Goal: Task Accomplishment & Management: Complete application form

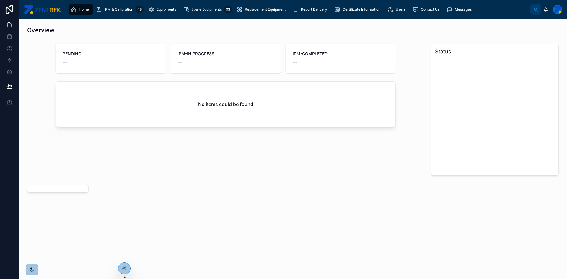
click at [559, 12] on div at bounding box center [557, 9] width 9 height 9
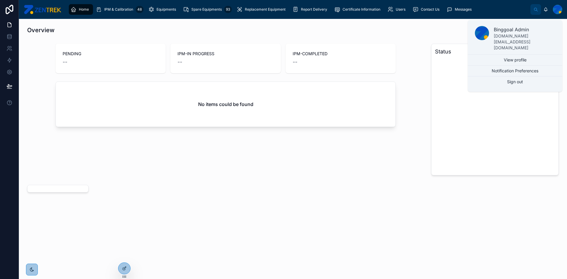
click at [257, 152] on div "PENDING -- IPM-IN PROGRESS -- IPM-COMPLETED -- No items could be found" at bounding box center [226, 109] width 404 height 136
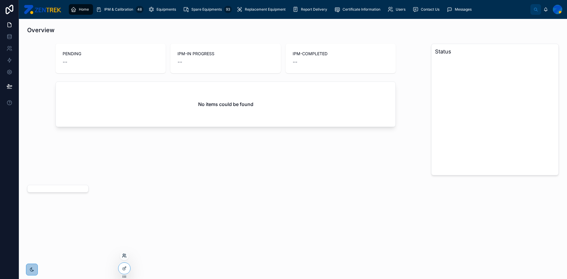
click at [126, 258] on icon at bounding box center [124, 255] width 5 height 5
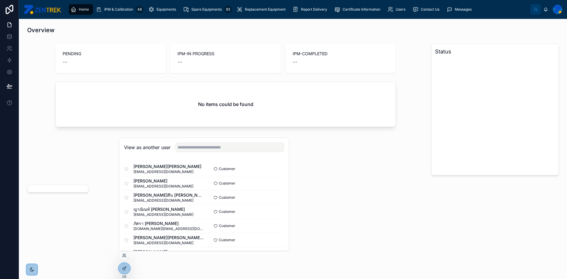
click at [255, 152] on div "View as another user" at bounding box center [203, 147] width 169 height 19
click at [254, 150] on input "text" at bounding box center [229, 147] width 109 height 9
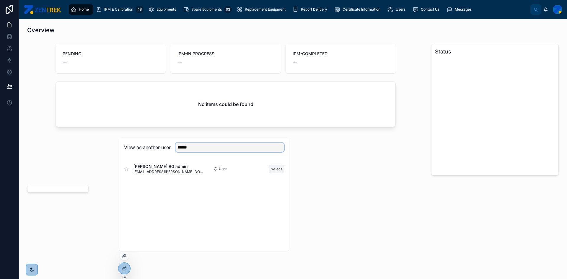
type input "******"
click at [278, 165] on button "Select" at bounding box center [276, 169] width 15 height 9
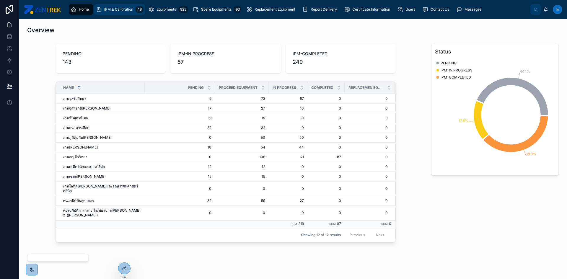
click at [130, 9] on span "IPM & Calibration" at bounding box center [118, 9] width 29 height 5
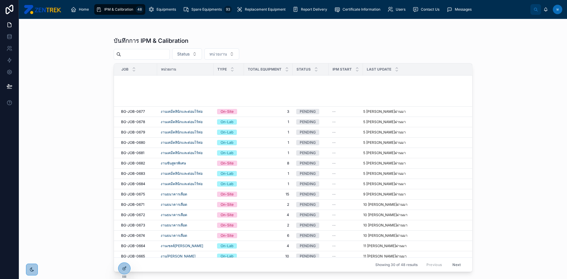
scroll to position [144, 0]
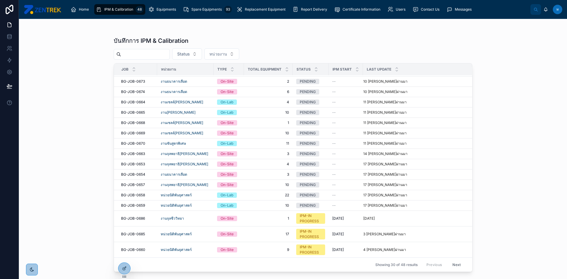
click at [452, 264] on button "Next" at bounding box center [456, 264] width 17 height 9
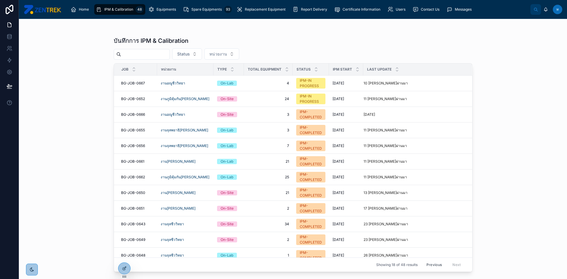
click at [541, 90] on div "บันทึกการ IPM & Calibration Status หน่วยงาน Job หน่วยงาน Type Total Equipment S…" at bounding box center [293, 149] width 548 height 260
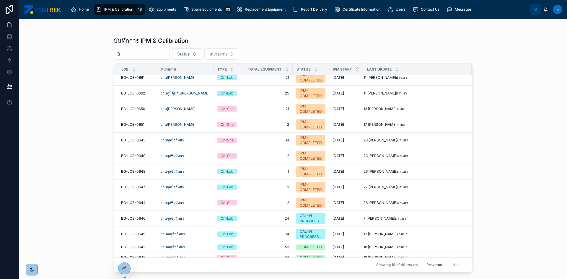
scroll to position [89, 0]
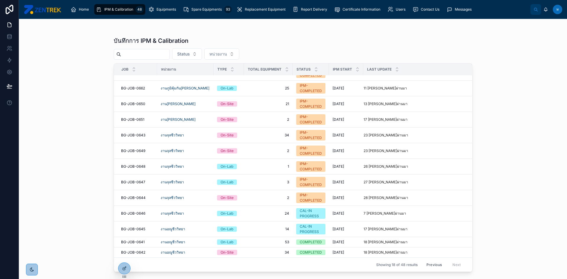
click at [343, 44] on div "บันทึกการ IPM & Calibration" at bounding box center [293, 41] width 359 height 8
click at [136, 244] on span "BG-JOB-0641" at bounding box center [133, 242] width 24 height 5
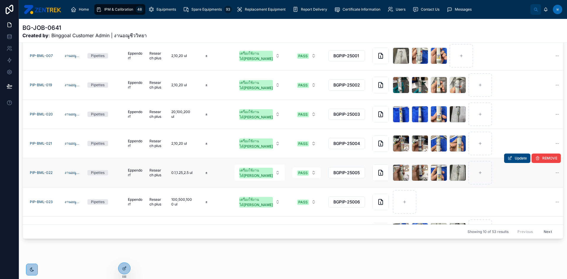
scroll to position [113, 0]
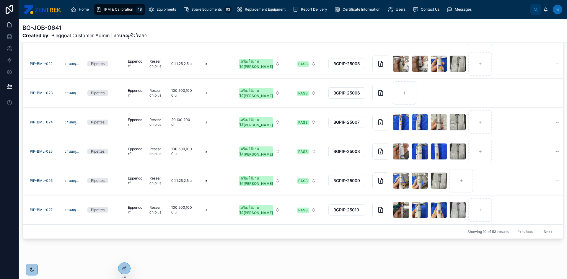
click at [541, 229] on button "Next" at bounding box center [547, 231] width 17 height 9
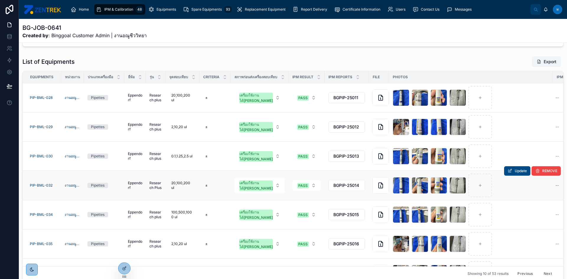
scroll to position [113, 0]
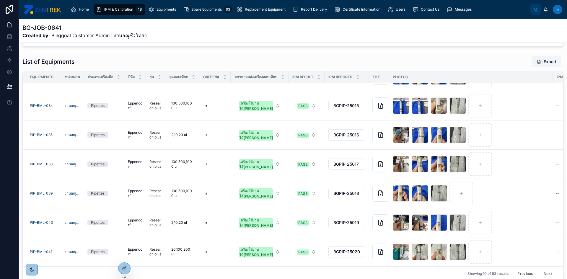
click at [539, 270] on button "Next" at bounding box center [547, 273] width 17 height 9
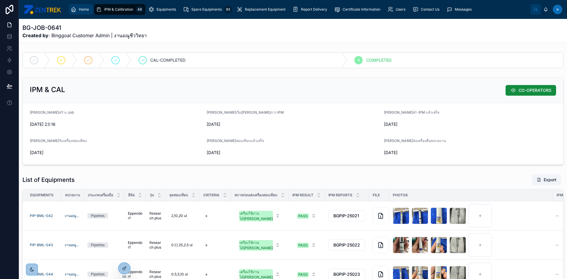
click at [81, 7] on span "Home" at bounding box center [84, 9] width 10 height 5
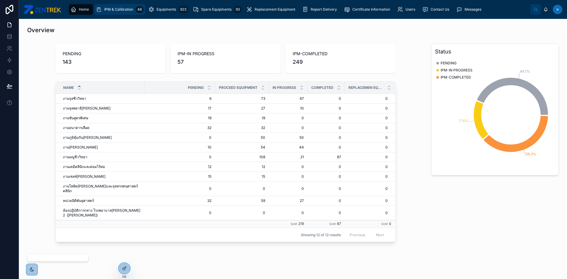
click at [115, 13] on div "IPM & Calibration 48" at bounding box center [120, 9] width 48 height 9
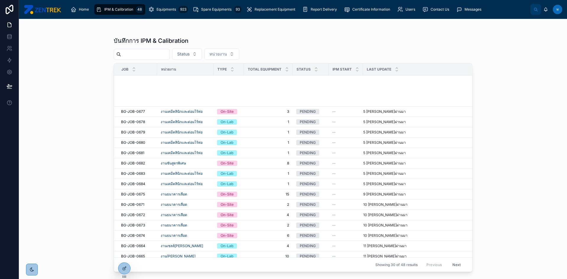
scroll to position [144, 0]
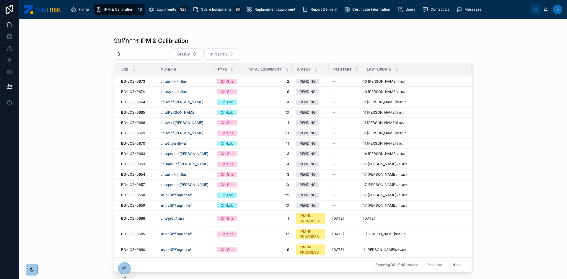
click at [455, 259] on div "Showing 30 of 48 results Previous Next" at bounding box center [293, 264] width 358 height 14
click at [453, 269] on button "Next" at bounding box center [456, 264] width 17 height 9
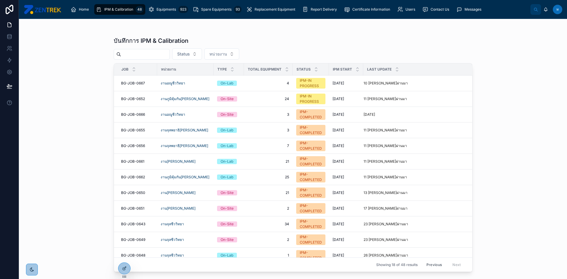
click at [558, 11] on span "ท" at bounding box center [557, 9] width 2 height 5
click at [344, 33] on div "บันทึกการ IPM & Calibration Status หน่วยงาน Job หน่วยงาน Type Total Equipment S…" at bounding box center [293, 152] width 359 height 239
click at [84, 9] on span "Home" at bounding box center [84, 9] width 10 height 5
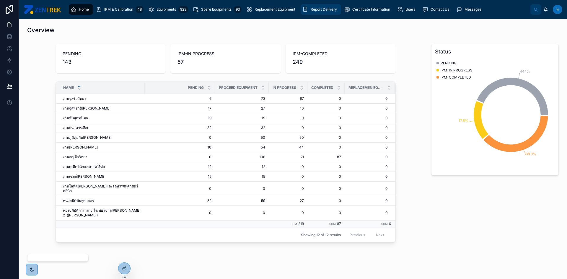
click at [311, 10] on span "Report Delivery" at bounding box center [324, 9] width 26 height 5
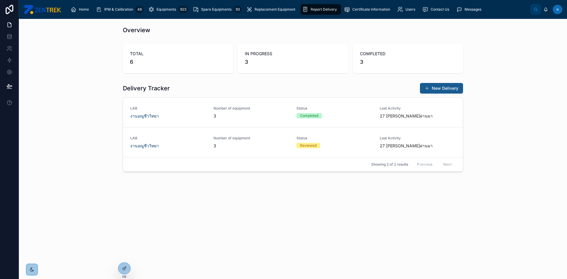
click at [427, 89] on span at bounding box center [426, 88] width 5 height 5
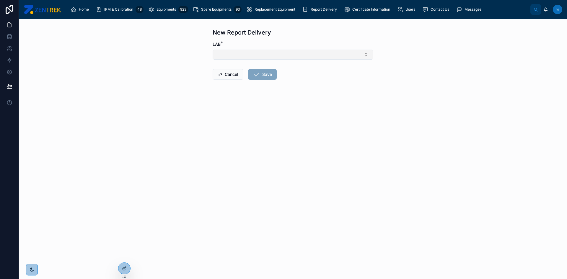
click at [241, 55] on button "Select Button" at bounding box center [293, 55] width 161 height 10
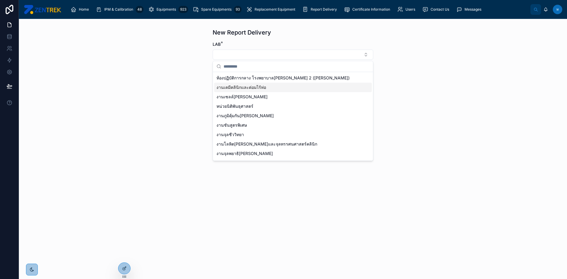
click at [233, 83] on div "งานเคมีคลินิกและต่อมไร้ท่อ" at bounding box center [293, 87] width 158 height 9
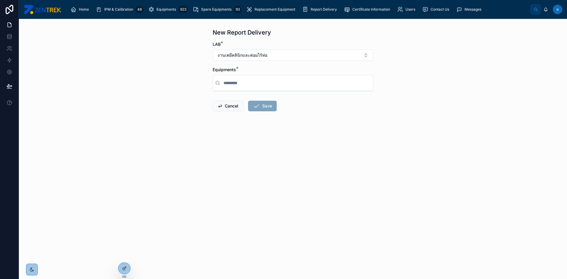
click at [234, 87] on input "text" at bounding box center [296, 83] width 148 height 11
click at [257, 89] on div at bounding box center [293, 83] width 160 height 16
click at [252, 86] on input "text" at bounding box center [296, 83] width 148 height 11
click at [301, 17] on div "Home IPM & Calibration 48 Equipments 923 Spare Equipments 93 Replacement Equipm…" at bounding box center [293, 9] width 548 height 19
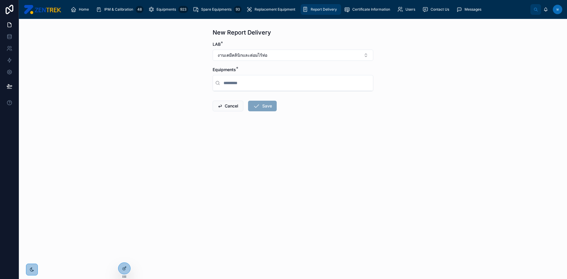
click at [311, 9] on span "Report Delivery" at bounding box center [324, 9] width 26 height 5
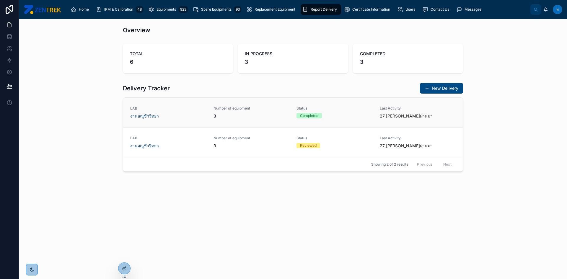
click at [429, 111] on div "Last Activity 27 วันที่ผ่านมา" at bounding box center [418, 112] width 76 height 13
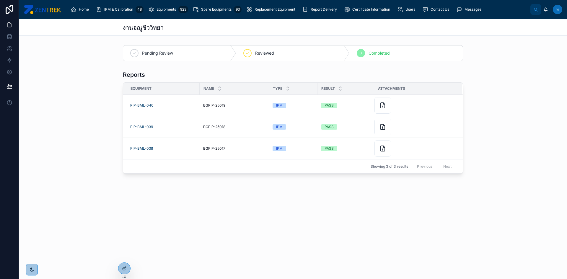
drag, startPoint x: 298, startPoint y: 236, endPoint x: 294, endPoint y: 234, distance: 4.6
click at [294, 234] on div "งานอณูชีววิทยา Pending Review Reviewed 3 Completed Reports Equipment Name Type …" at bounding box center [293, 149] width 548 height 260
click at [287, 91] on icon at bounding box center [288, 90] width 4 height 4
click at [288, 89] on icon at bounding box center [288, 90] width 4 height 4
click at [286, 86] on icon at bounding box center [288, 87] width 4 height 4
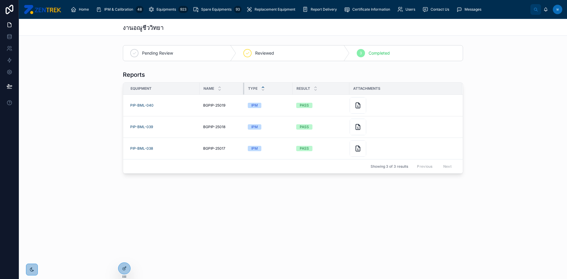
drag, startPoint x: 268, startPoint y: 89, endPoint x: 243, endPoint y: 90, distance: 24.8
click at [243, 90] on div at bounding box center [244, 89] width 2 height 12
click at [288, 204] on div "งานอณูชีววิทยา Pending Review Reviewed 3 Completed Reports Equipment Name Type …" at bounding box center [293, 116] width 548 height 195
click at [307, 12] on div "Report Delivery" at bounding box center [320, 9] width 37 height 9
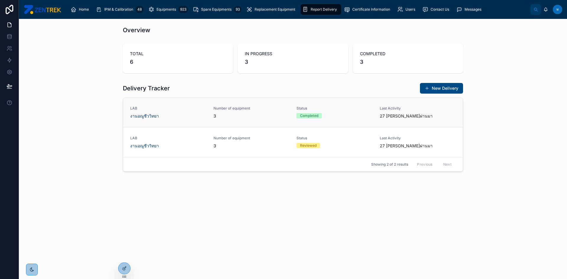
click at [175, 112] on div "LAB งานอณูชีววิทยา" at bounding box center [168, 112] width 76 height 13
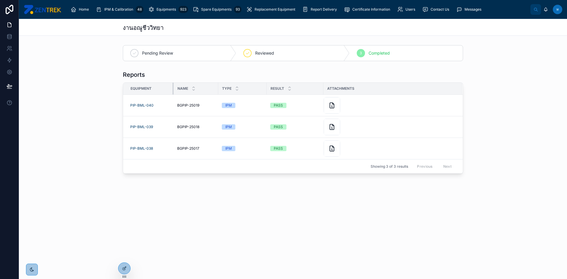
drag, startPoint x: 199, startPoint y: 89, endPoint x: 173, endPoint y: 93, distance: 26.3
click at [173, 93] on div at bounding box center [173, 89] width 2 height 12
click at [123, 256] on icon at bounding box center [124, 256] width 2 height 1
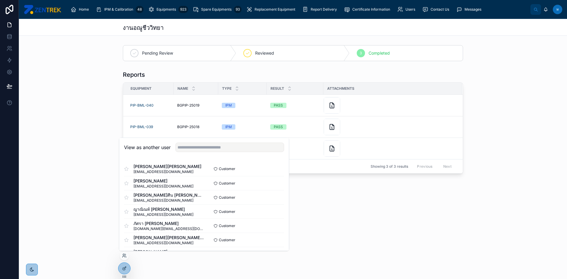
drag, startPoint x: 209, startPoint y: 153, endPoint x: 209, endPoint y: 150, distance: 3.0
click at [209, 152] on div "View as another user" at bounding box center [203, 147] width 169 height 19
click at [209, 150] on input "text" at bounding box center [229, 147] width 109 height 9
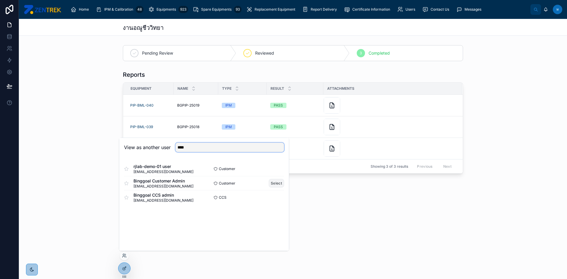
type input "****"
click at [276, 186] on button "Select" at bounding box center [276, 183] width 15 height 9
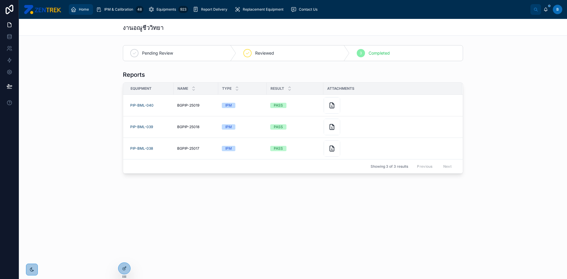
click at [74, 14] on link "Home" at bounding box center [81, 9] width 24 height 11
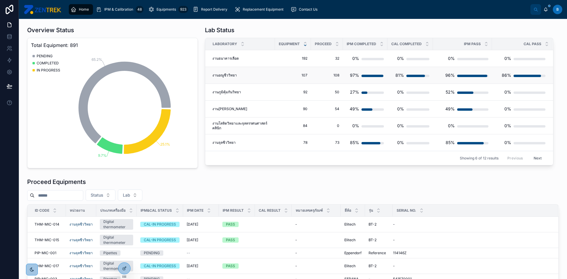
click at [363, 74] on div "97%" at bounding box center [364, 75] width 37 height 12
click at [363, 78] on div "97%" at bounding box center [364, 75] width 37 height 12
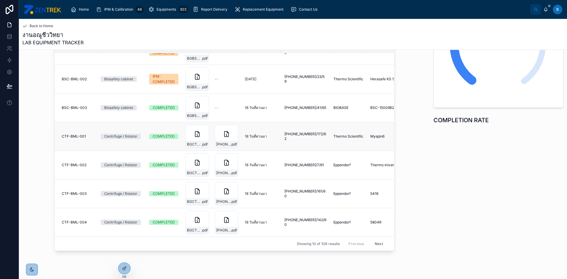
scroll to position [94, 0]
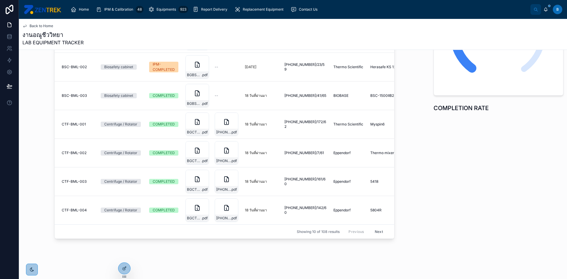
click at [378, 227] on button "Next" at bounding box center [378, 231] width 17 height 9
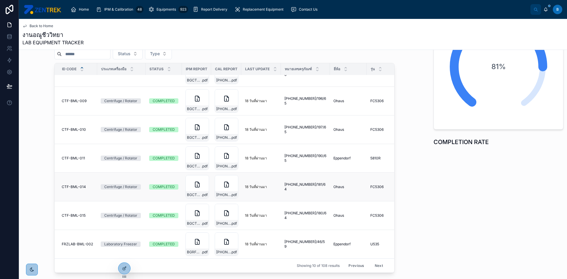
scroll to position [94, 0]
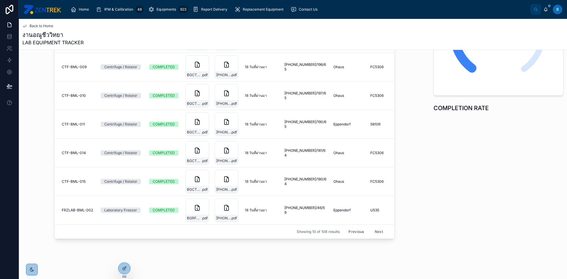
click at [374, 227] on button "Next" at bounding box center [378, 231] width 17 height 9
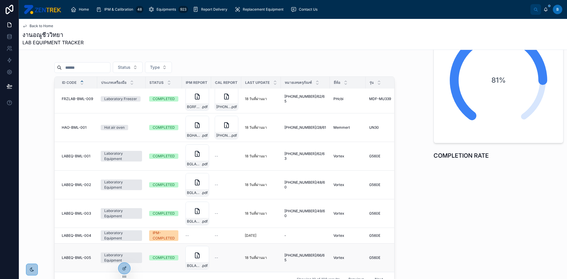
scroll to position [94, 0]
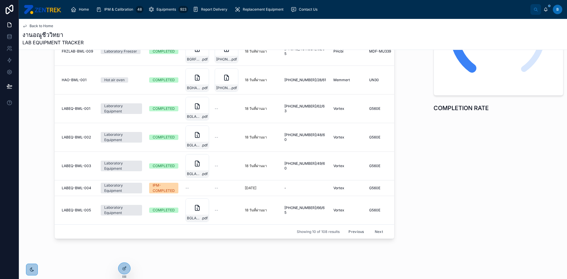
click at [375, 227] on button "Next" at bounding box center [378, 231] width 17 height 9
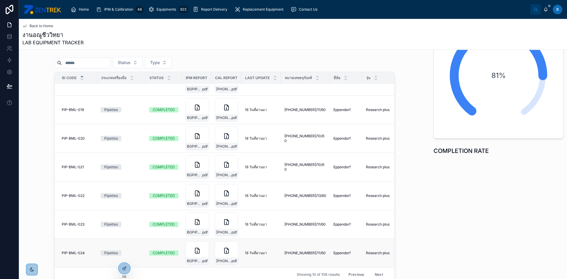
scroll to position [94, 0]
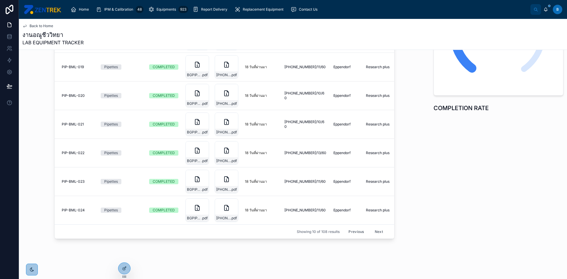
click at [375, 227] on button "Next" at bounding box center [378, 231] width 17 height 9
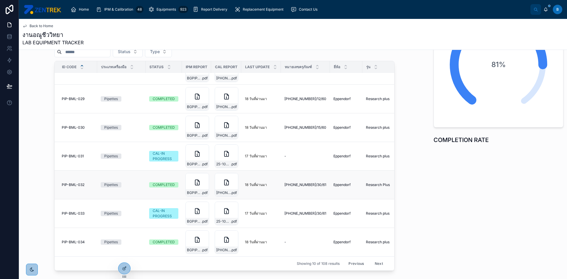
scroll to position [94, 0]
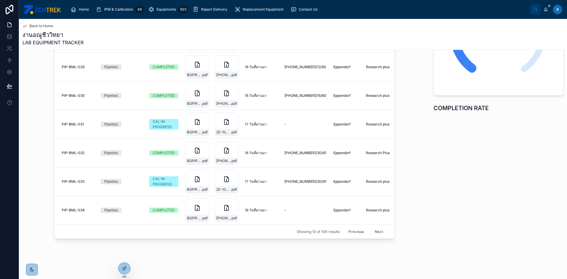
click at [371, 227] on button "Next" at bounding box center [378, 231] width 17 height 9
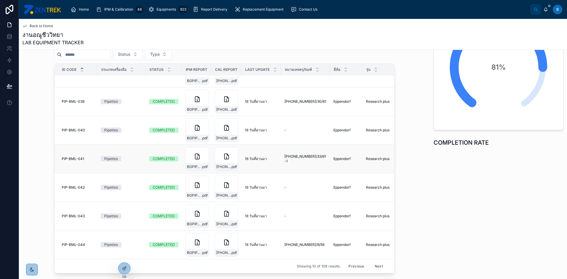
scroll to position [94, 0]
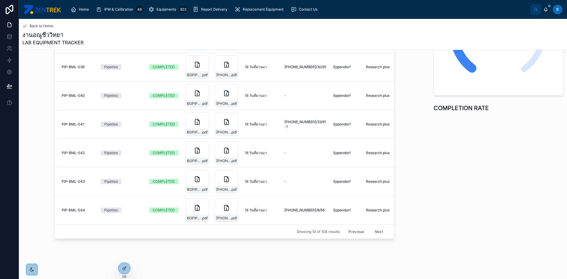
click at [371, 227] on button "Next" at bounding box center [378, 231] width 17 height 9
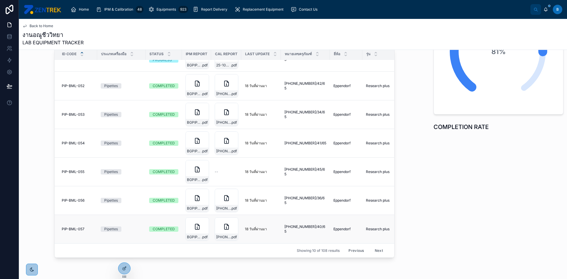
scroll to position [94, 0]
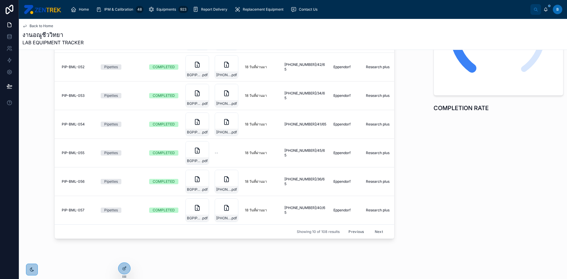
click at [375, 227] on button "Next" at bounding box center [378, 231] width 17 height 9
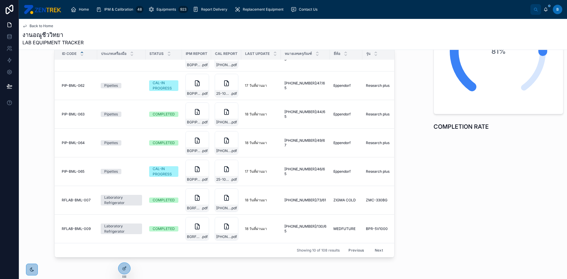
scroll to position [94, 0]
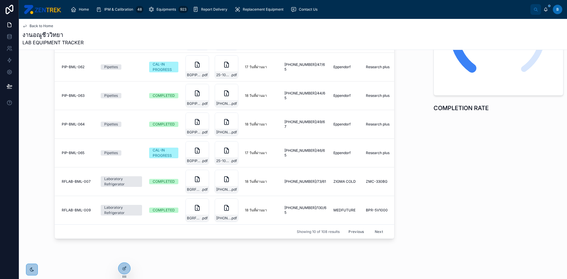
click at [374, 227] on button "Next" at bounding box center [378, 231] width 17 height 9
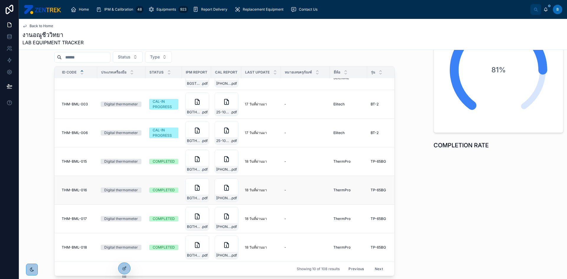
scroll to position [94, 0]
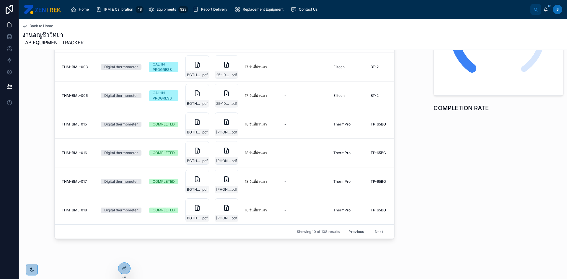
click at [372, 227] on button "Next" at bounding box center [378, 231] width 17 height 9
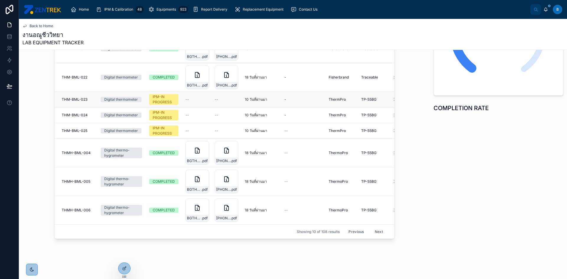
click at [70, 97] on span "THM-BML-023" at bounding box center [75, 99] width 26 height 5
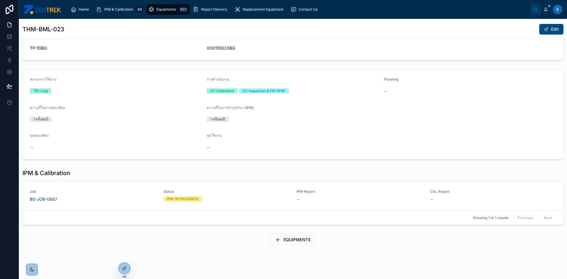
scroll to position [113, 0]
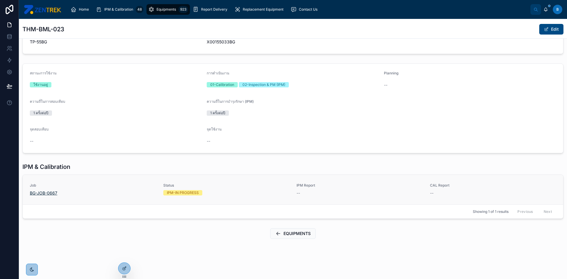
click at [45, 193] on span "BG-JOB-0667" at bounding box center [43, 193] width 27 height 6
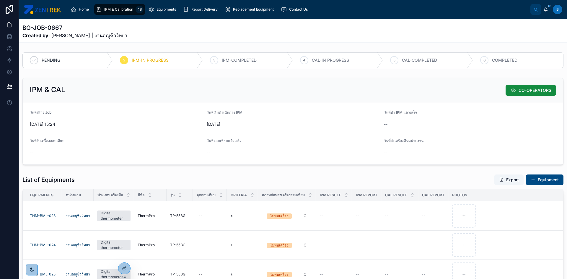
click at [443, 180] on div "List of Equipments Export Equipment" at bounding box center [292, 179] width 541 height 11
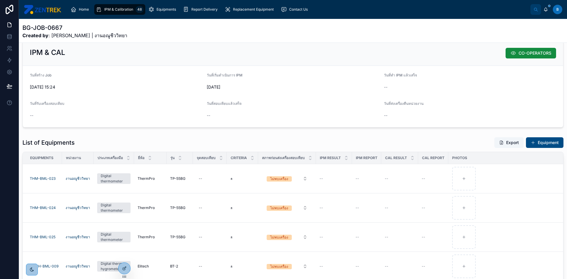
scroll to position [89, 0]
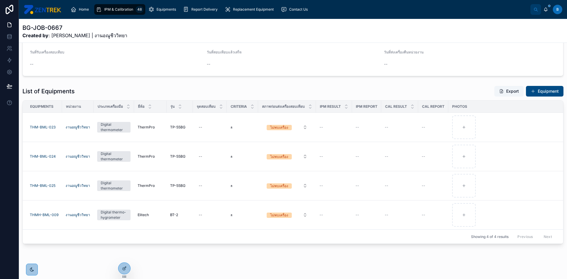
click at [102, 85] on div "List of Equipments Export Equipment Equipments หน่วยงาน ประเภทเครื่องมือ ยี่ห้อ…" at bounding box center [293, 164] width 548 height 163
click at [120, 6] on div "IPM & Calibration 48" at bounding box center [120, 9] width 48 height 9
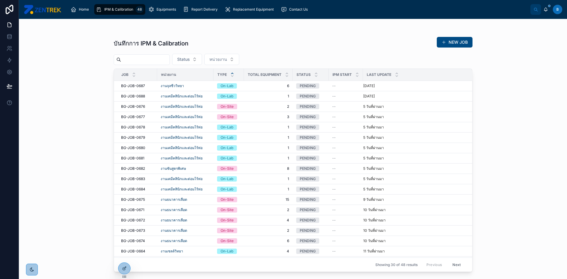
click at [231, 75] on icon at bounding box center [232, 73] width 4 height 4
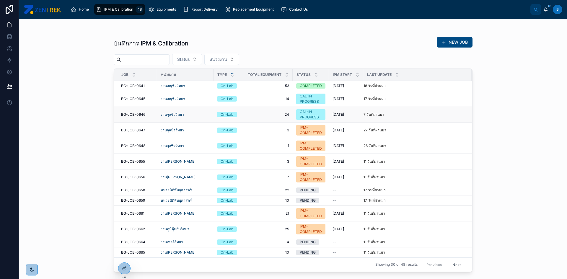
click at [134, 115] on span "BG-JOB-0646" at bounding box center [133, 114] width 24 height 5
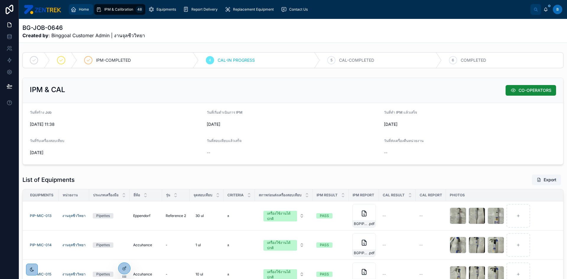
click at [79, 10] on span "Home" at bounding box center [84, 9] width 10 height 5
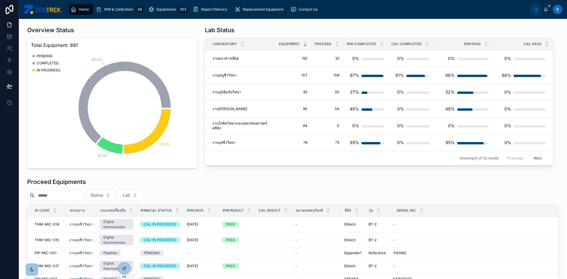
click at [338, 11] on div "Home IPM & Calibration 48 Equipments 923 Report Delivery Replacement Equipment …" at bounding box center [298, 9] width 464 height 13
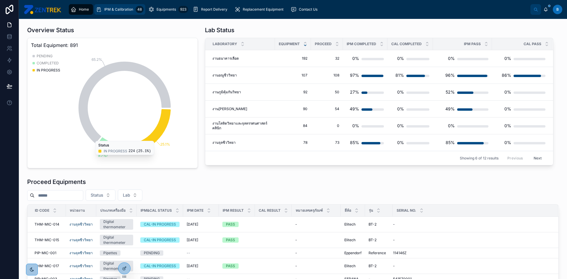
click at [116, 8] on span "IPM & Calibration" at bounding box center [118, 9] width 29 height 5
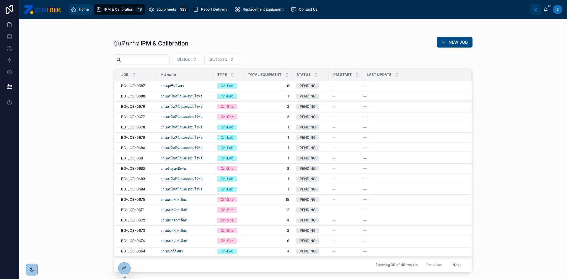
click at [83, 12] on div "Home" at bounding box center [81, 9] width 21 height 9
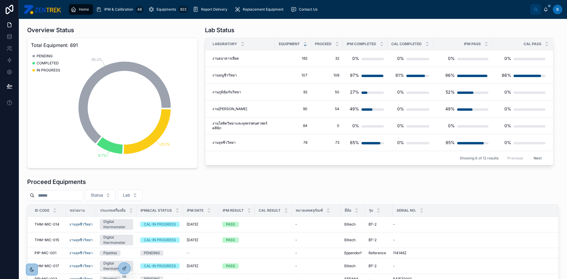
click at [535, 160] on button "Next" at bounding box center [537, 158] width 17 height 9
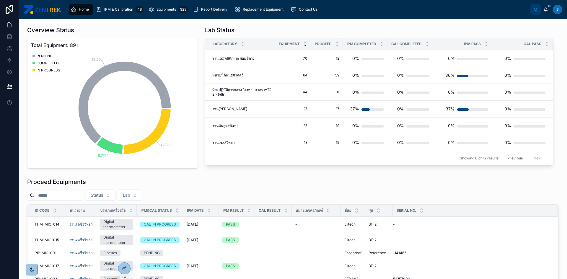
click at [512, 158] on button "Previous" at bounding box center [515, 158] width 24 height 9
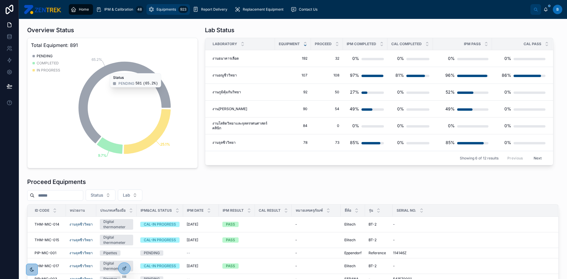
click at [152, 8] on div "Equipments 923" at bounding box center [168, 9] width 40 height 9
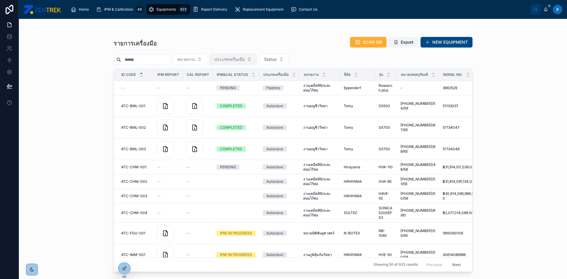
click at [234, 59] on span "ประเภทเครื่องมือ" at bounding box center [229, 59] width 30 height 6
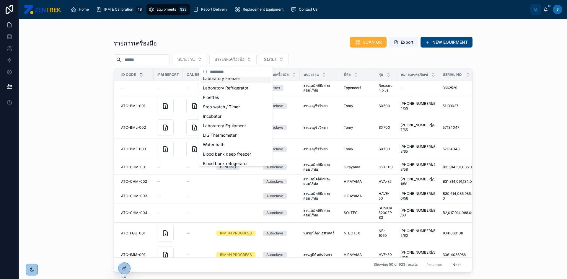
scroll to position [112, 0]
click at [307, 35] on div "รายการเครื่องมือ SCAN QR Export NEW EQUIPMENT หน่วยงาน ประเภทเครื่องมือ Status …" at bounding box center [293, 152] width 359 height 239
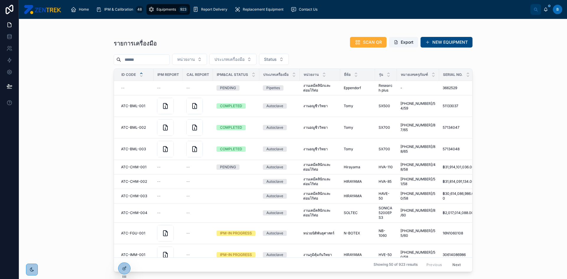
click at [166, 7] on div "Equipments 923" at bounding box center [168, 9] width 40 height 9
click at [164, 9] on span "Equipments" at bounding box center [165, 9] width 19 height 5
click at [166, 8] on span "Equipments" at bounding box center [165, 9] width 19 height 5
click at [244, 54] on button "ประเภทเครื่องมือ" at bounding box center [232, 59] width 47 height 11
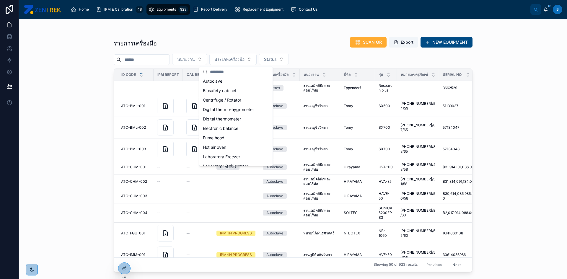
scroll to position [0, 0]
click at [236, 37] on div "รายการเครื่องมือ SCAN QR Export NEW EQUIPMENT" at bounding box center [293, 44] width 359 height 14
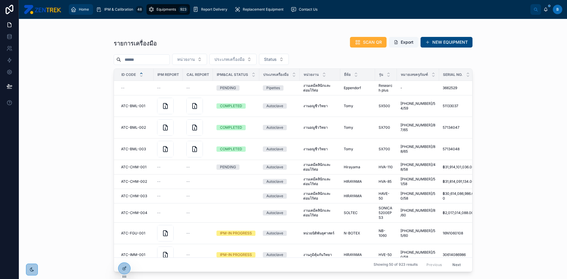
click at [91, 8] on link "Home" at bounding box center [81, 9] width 24 height 11
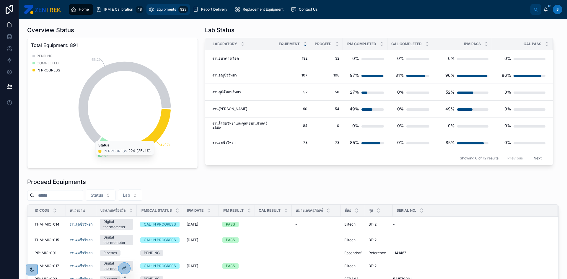
click at [156, 10] on span "Equipments" at bounding box center [165, 9] width 19 height 5
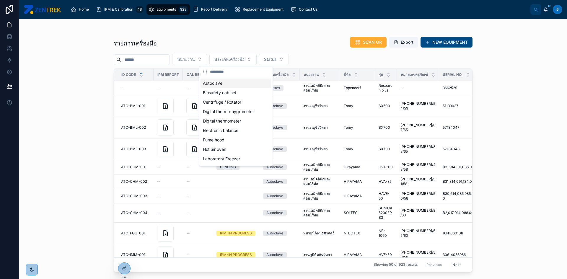
click at [249, 32] on div at bounding box center [293, 30] width 359 height 5
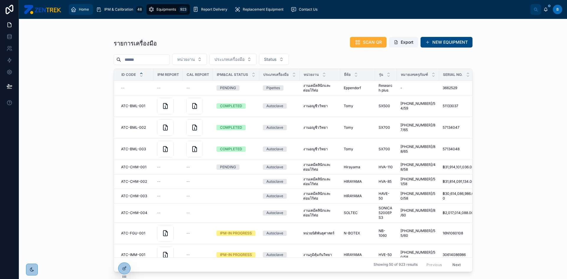
click at [86, 4] on link "Home" at bounding box center [81, 9] width 24 height 11
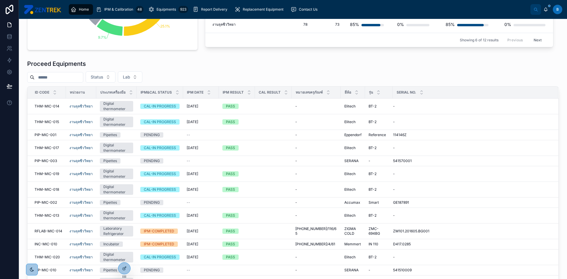
scroll to position [30, 0]
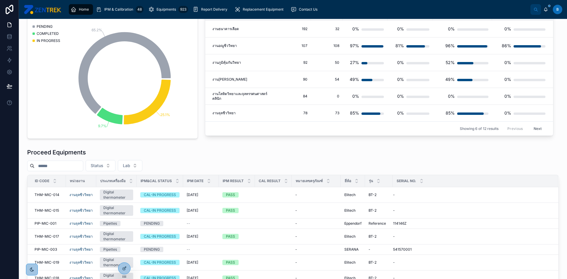
click at [110, 15] on div "Home IPM & Calibration 48 Equipments 923 Report Delivery Replacement Equipment …" at bounding box center [298, 9] width 464 height 13
click at [157, 9] on span "Equipments" at bounding box center [165, 9] width 19 height 5
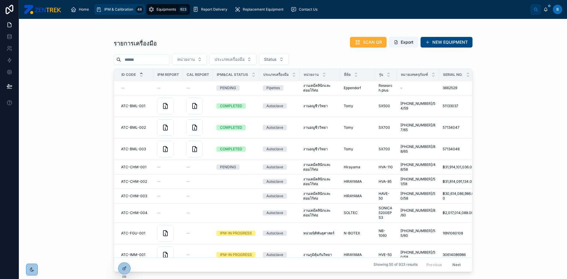
click at [120, 13] on div "IPM & Calibration 48" at bounding box center [120, 9] width 48 height 9
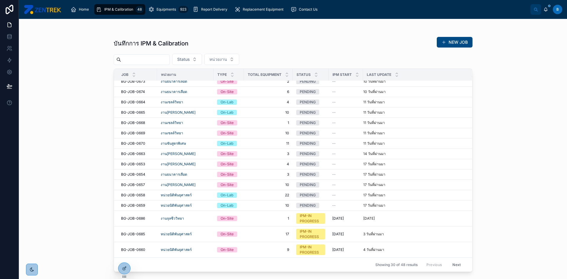
scroll to position [61, 0]
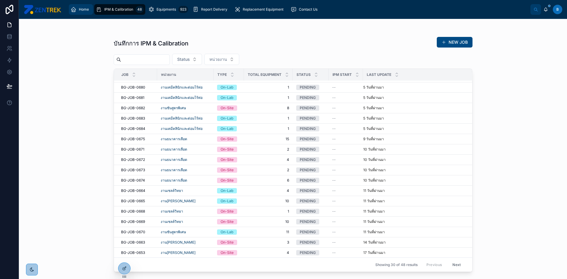
click at [81, 11] on span "Home" at bounding box center [84, 9] width 10 height 5
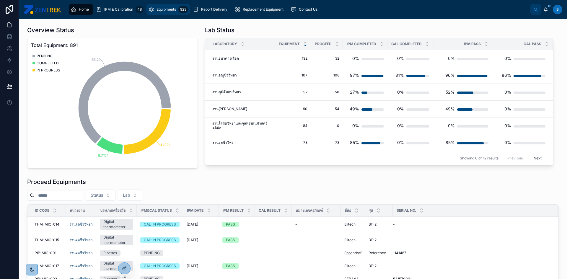
click at [159, 14] on div "Equipments 923" at bounding box center [168, 9] width 40 height 9
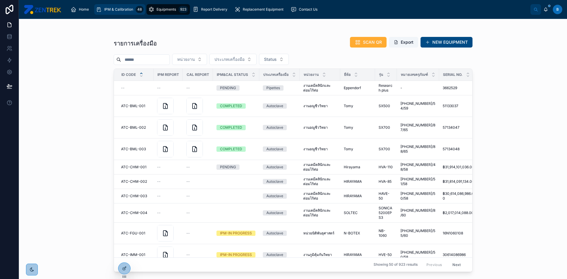
click at [116, 12] on div "IPM & Calibration 48" at bounding box center [120, 9] width 48 height 9
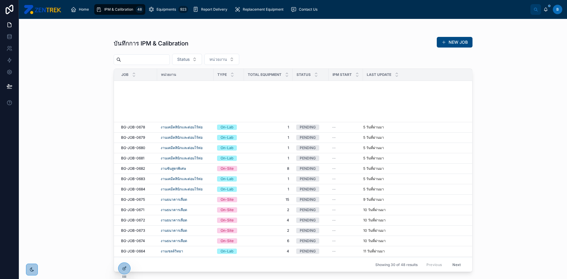
scroll to position [149, 0]
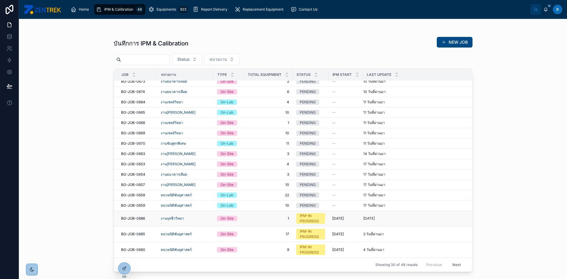
click at [130, 219] on span "BG-JOB-0686" at bounding box center [133, 218] width 24 height 5
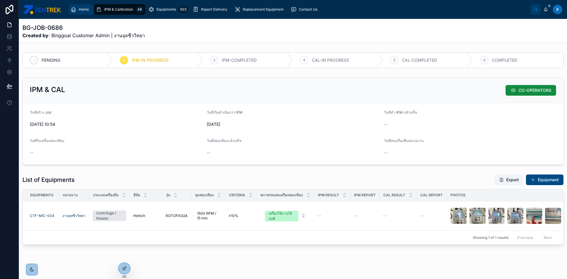
click at [84, 10] on span "Home" at bounding box center [84, 9] width 10 height 5
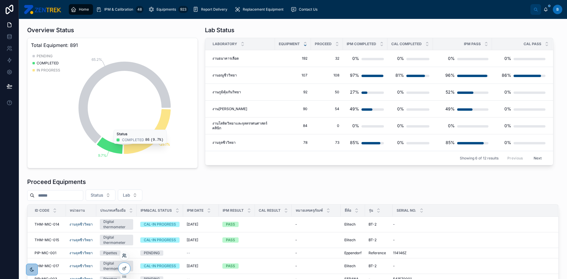
click at [124, 257] on icon at bounding box center [124, 255] width 5 height 5
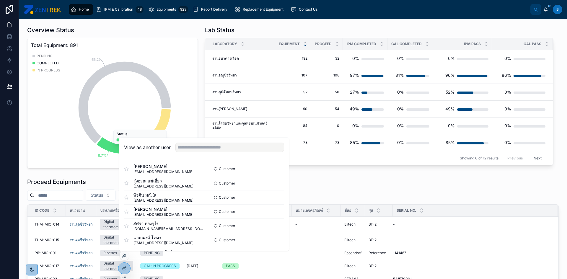
click at [329, 17] on div "Home IPM & Calibration 48 Equipments 923 Report Delivery Replacement Equipment …" at bounding box center [293, 9] width 548 height 19
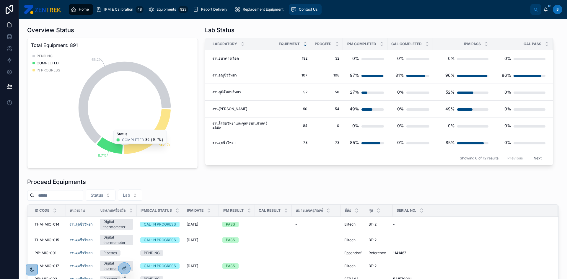
click at [300, 9] on span "Contact Us" at bounding box center [308, 9] width 19 height 5
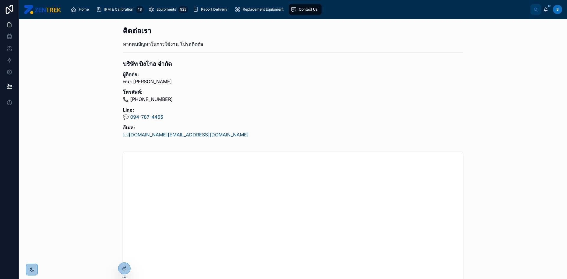
drag, startPoint x: 559, startPoint y: 3, endPoint x: 556, endPoint y: 8, distance: 6.3
click at [559, 3] on div "Home IPM & Calibration 48 Equipments 923 Report Delivery Replacement Equipment …" at bounding box center [293, 9] width 548 height 19
click at [555, 9] on div "B" at bounding box center [557, 9] width 9 height 9
click at [403, 7] on div "Home IPM & Calibration 48 Equipments 923 Report Delivery Replacement Equipment …" at bounding box center [298, 9] width 464 height 13
click at [558, 12] on span "B" at bounding box center [557, 9] width 2 height 5
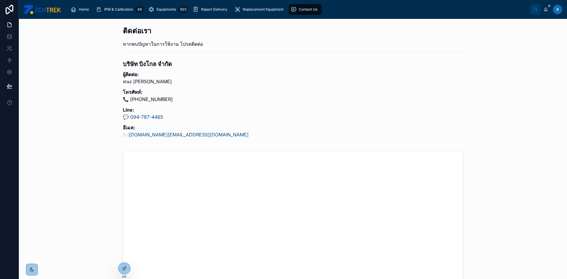
click at [386, 29] on h2 "ติดต่อเรา" at bounding box center [293, 31] width 340 height 10
click at [81, 7] on span "Home" at bounding box center [84, 9] width 10 height 5
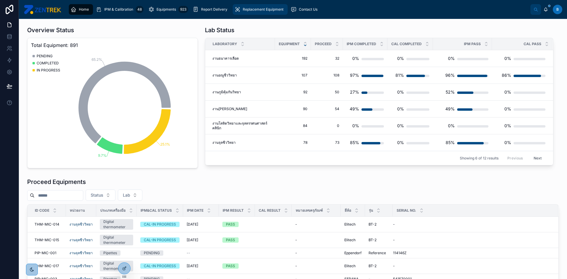
click at [246, 11] on span "Replacement Equipment" at bounding box center [263, 9] width 41 height 5
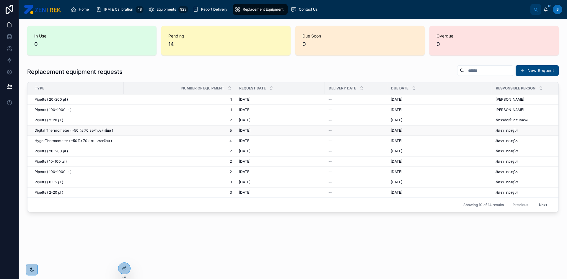
click at [507, 128] on span "ภัศรา ทองจุไร" at bounding box center [506, 130] width 22 height 5
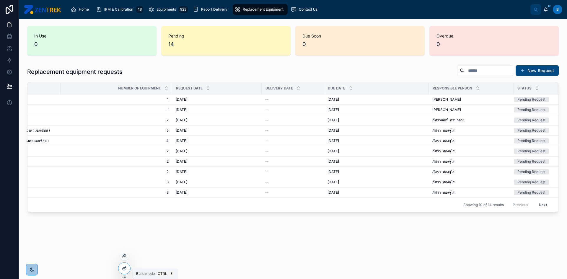
click at [125, 267] on icon at bounding box center [124, 268] width 5 height 5
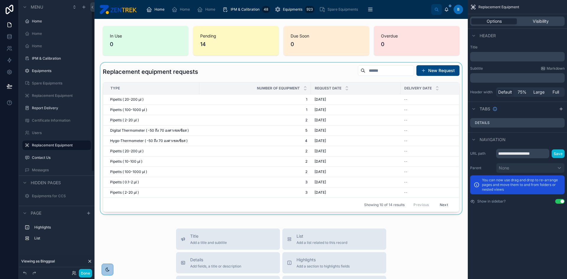
scroll to position [3, 0]
click at [386, 138] on div at bounding box center [281, 139] width 364 height 152
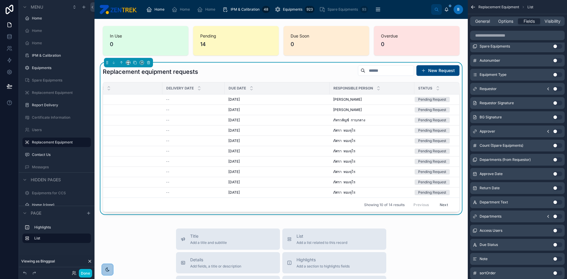
scroll to position [0, 0]
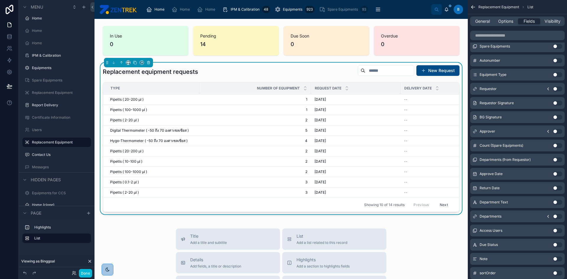
click at [79, 276] on div "Done" at bounding box center [80, 273] width 24 height 9
click at [80, 276] on button "Done" at bounding box center [85, 273] width 13 height 9
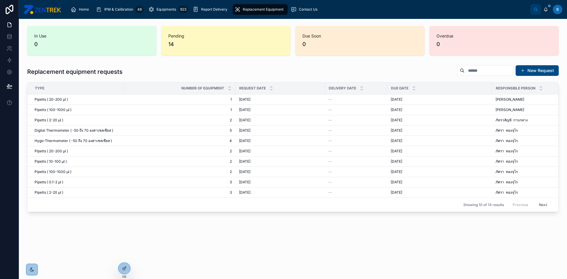
click at [557, 8] on span "B" at bounding box center [557, 9] width 2 height 5
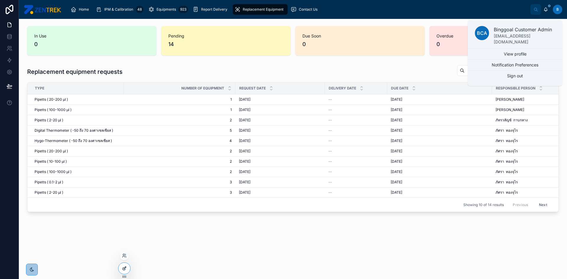
click at [124, 266] on icon at bounding box center [124, 268] width 5 height 5
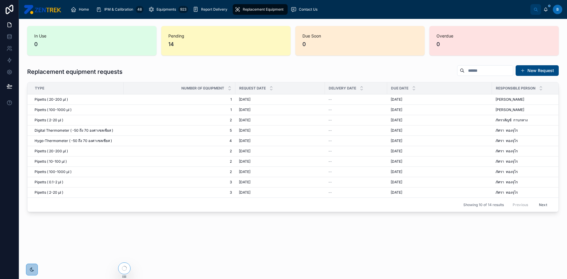
click at [124, 266] on icon at bounding box center [124, 268] width 5 height 5
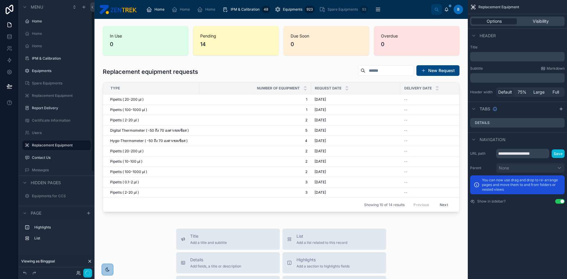
click at [94, 272] on div "In Use 0 Pending 14 Due Soon 0 Overdue 0 Replacement equipment requests New Req…" at bounding box center [280, 252] width 373 height 467
click at [89, 275] on button "Done" at bounding box center [85, 273] width 13 height 9
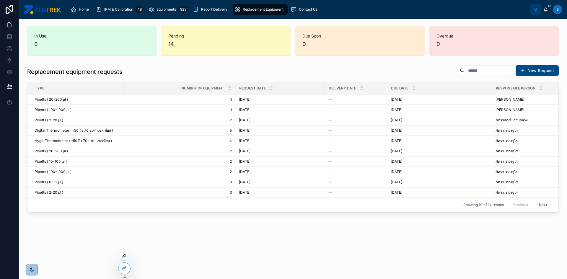
click at [121, 256] on div at bounding box center [124, 255] width 9 height 9
click at [123, 255] on icon at bounding box center [123, 254] width 1 height 1
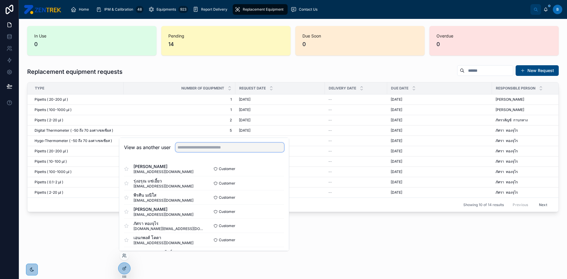
click at [235, 147] on input "text" at bounding box center [229, 147] width 109 height 9
type input "*"
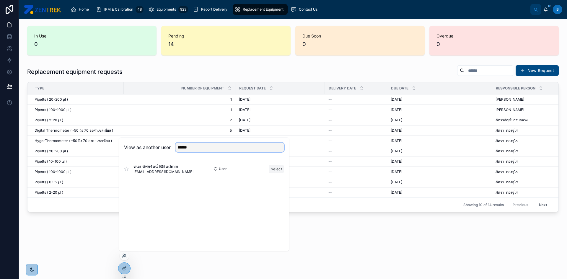
type input "******"
click at [277, 172] on button "Select" at bounding box center [276, 169] width 15 height 9
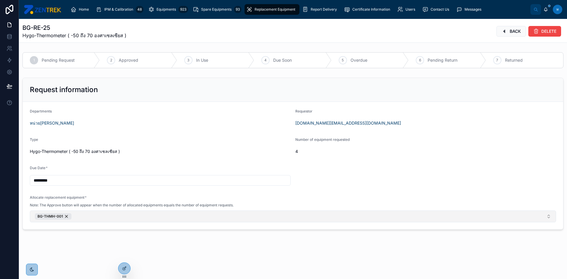
click at [94, 215] on button "BG-THMH-001" at bounding box center [293, 216] width 526 height 12
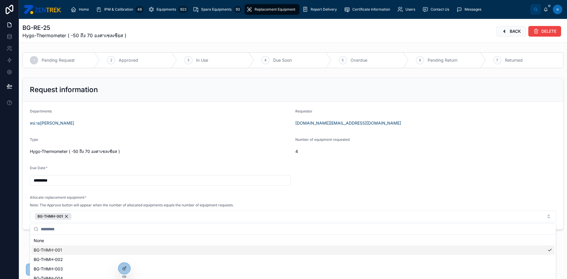
click at [189, 251] on div "BG-THMH-001" at bounding box center [292, 249] width 523 height 9
click at [51, 244] on div "BG-THMH-001" at bounding box center [292, 248] width 523 height 9
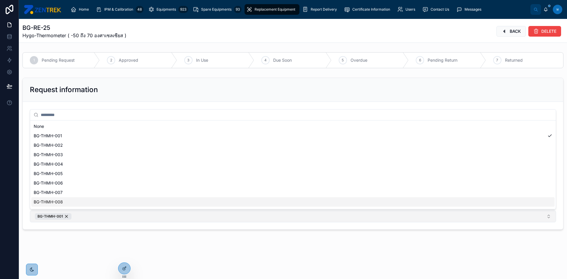
click at [132, 217] on button "BG-THMH-001" at bounding box center [293, 216] width 526 height 12
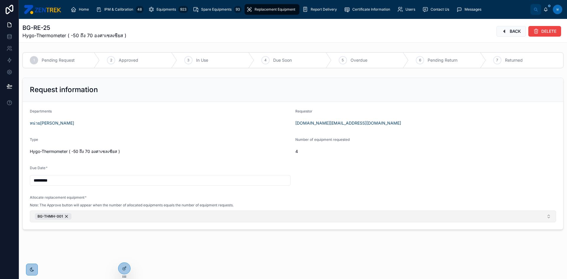
click at [119, 220] on button "BG-THMH-001" at bounding box center [293, 216] width 526 height 12
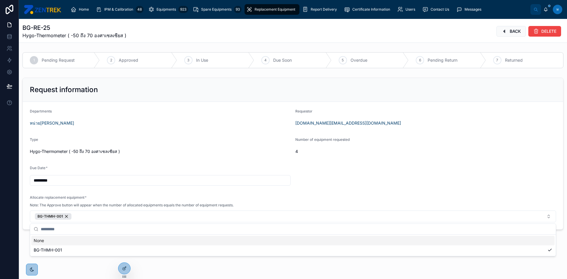
click at [154, 96] on div "Request information" at bounding box center [293, 90] width 540 height 24
click at [69, 185] on div "*********" at bounding box center [160, 180] width 261 height 11
click at [69, 183] on input "*********" at bounding box center [160, 180] width 260 height 8
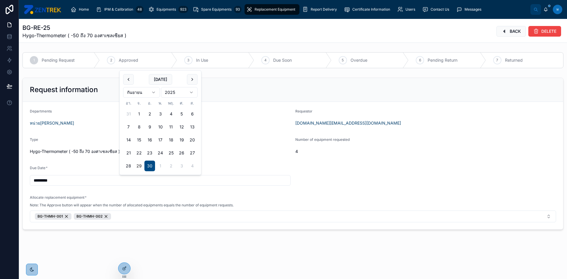
click at [69, 183] on input "*********" at bounding box center [160, 180] width 260 height 8
click at [344, 182] on form "Departments หน่วยนิติพันธุศาสตร์ Requestor patsara.tj@gmail.com Type Hygo-Therm…" at bounding box center [293, 166] width 540 height 128
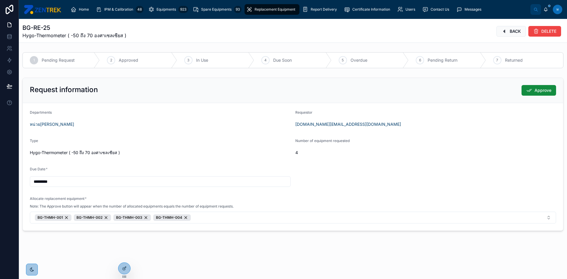
type input "*********"
click at [220, 130] on form "Departments หน่วยนิติพันธุศาสตร์ Requestor patsara.tj@gmail.com Type Hygo-Therm…" at bounding box center [293, 166] width 540 height 128
click at [262, 90] on div "Request information" at bounding box center [293, 89] width 526 height 9
click at [221, 69] on div "1 Pending Request 2 Approved 3 In Use 4 Due Soon 5 Overdue 6 Pending Return 7 R…" at bounding box center [293, 60] width 548 height 21
